Goal: Transaction & Acquisition: Purchase product/service

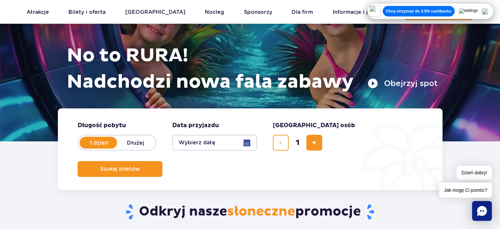
scroll to position [33, 0]
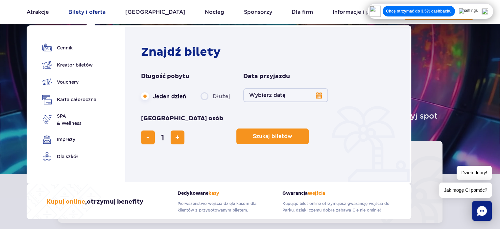
click at [97, 15] on link "Bilety i oferta" at bounding box center [86, 12] width 37 height 16
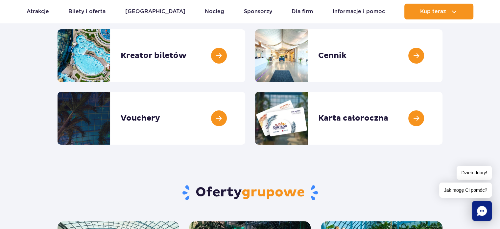
scroll to position [99, 0]
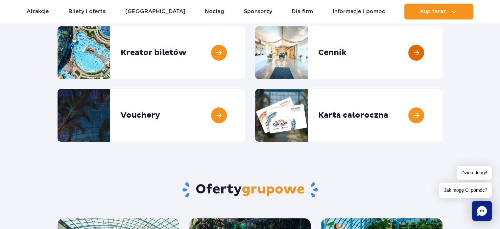
click at [443, 54] on link at bounding box center [443, 52] width 0 height 53
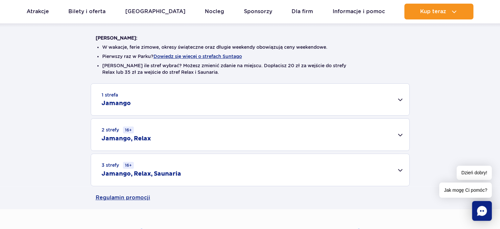
scroll to position [165, 0]
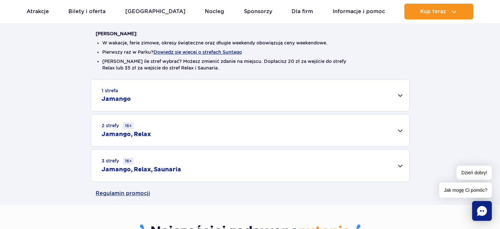
click at [400, 96] on div "1 strefa Jamango" at bounding box center [250, 95] width 318 height 32
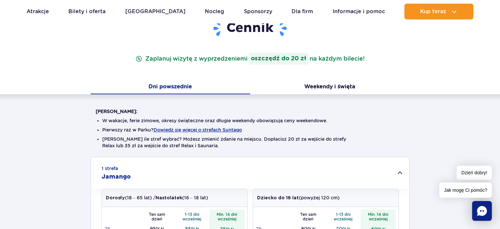
scroll to position [0, 0]
